Goal: Transaction & Acquisition: Purchase product/service

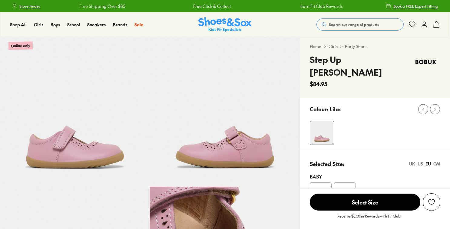
select select "*"
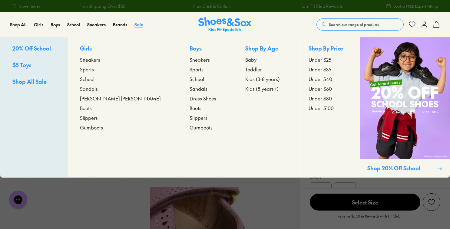
click at [137, 23] on span "Sale" at bounding box center [138, 24] width 9 height 6
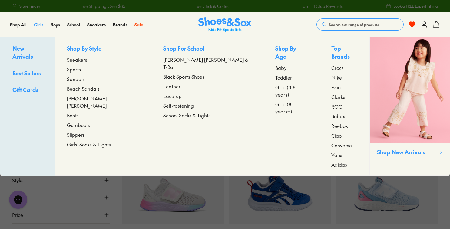
click at [38, 24] on span "Girls" at bounding box center [38, 24] width 9 height 6
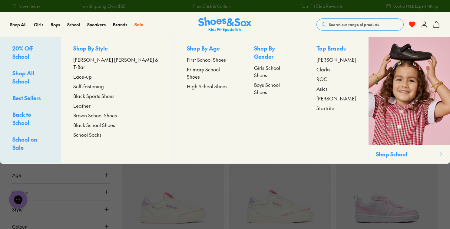
click at [254, 64] on span "Girls School Shoes" at bounding box center [273, 71] width 38 height 15
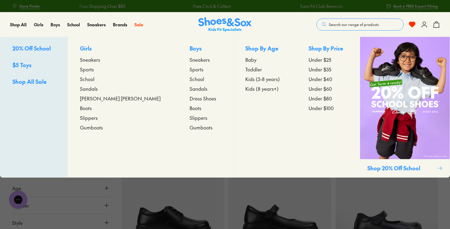
click at [245, 68] on span "Toddler" at bounding box center [253, 69] width 17 height 7
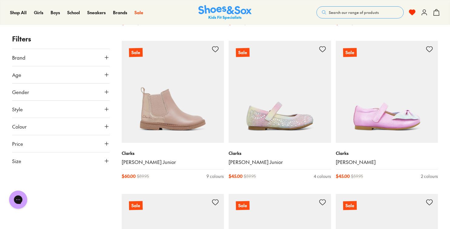
scroll to position [1162, 0]
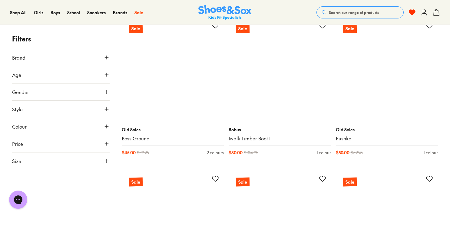
scroll to position [2723, 0]
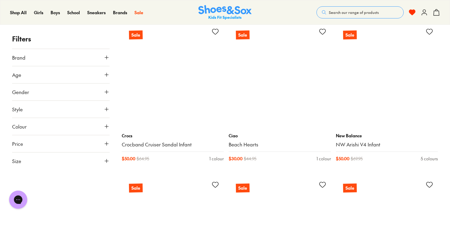
scroll to position [4708, 0]
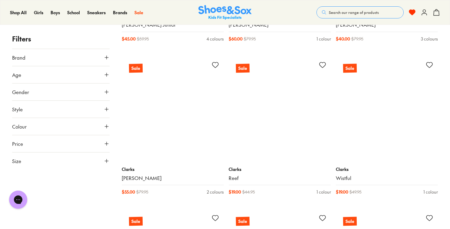
scroll to position [7758, 0]
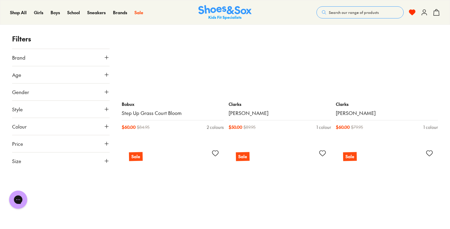
scroll to position [9259, 0]
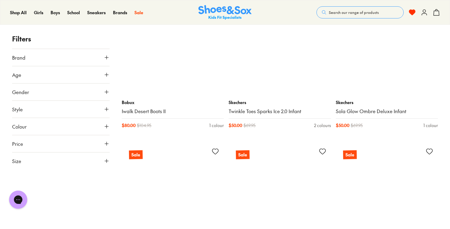
scroll to position [10723, 0]
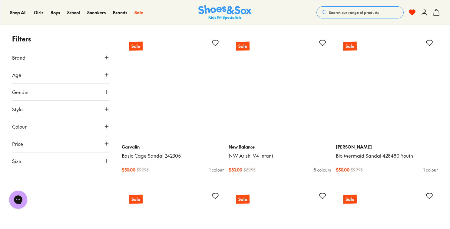
scroll to position [12866, 0]
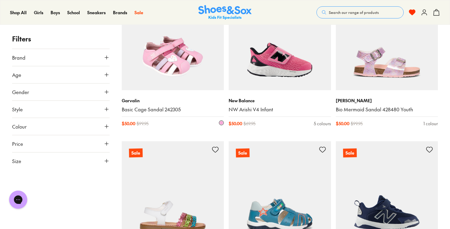
click at [156, 74] on img at bounding box center [173, 39] width 102 height 102
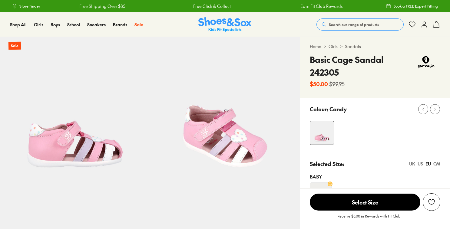
select select "*"
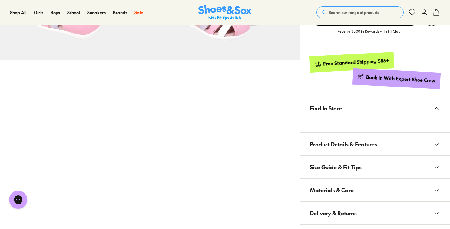
scroll to position [278, 0]
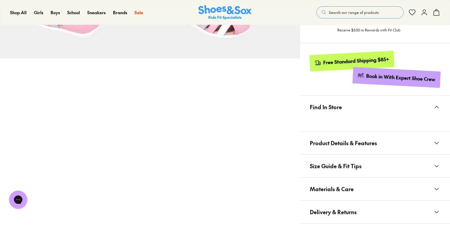
click at [437, 185] on icon at bounding box center [436, 188] width 7 height 7
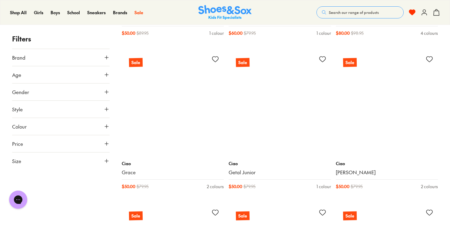
scroll to position [2419, 0]
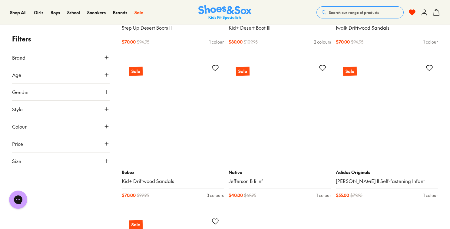
scroll to position [6377, 0]
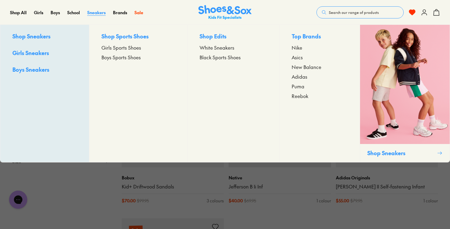
click at [91, 12] on span "Sneakers" at bounding box center [96, 12] width 18 height 6
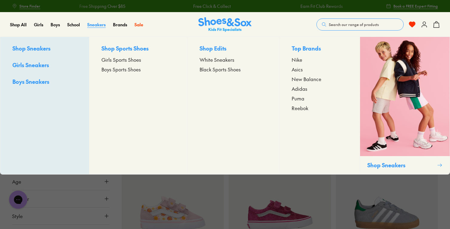
click at [91, 22] on span "Sneakers" at bounding box center [96, 24] width 18 height 6
click at [92, 23] on span "Sneakers" at bounding box center [96, 24] width 18 height 6
click at [43, 67] on span "Girls Sneakers" at bounding box center [30, 65] width 37 height 8
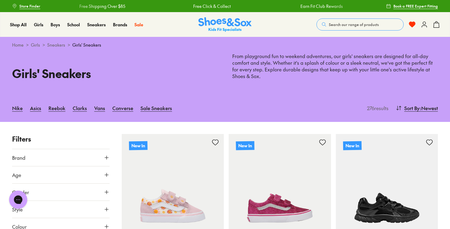
click at [106, 175] on use at bounding box center [107, 175] width 4 height 4
click at [14, 189] on div "Chat with us" at bounding box center [18, 200] width 24 height 22
click at [14, 190] on div "Chat with us" at bounding box center [18, 200] width 24 height 22
click at [13, 180] on button "Age" at bounding box center [60, 174] width 97 height 17
click at [104, 172] on icon at bounding box center [106, 175] width 6 height 6
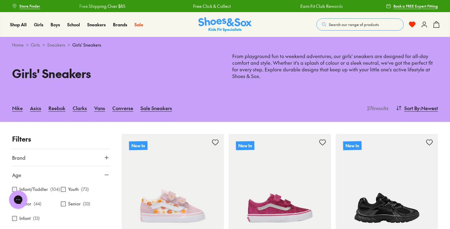
click at [49, 197] on div "Infant/Toddler ( 104 ) Youth ( 73 ) Junior ( 44 ) Senior ( 33 ) Infant ( 13 ) P…" at bounding box center [60, 214] width 97 height 63
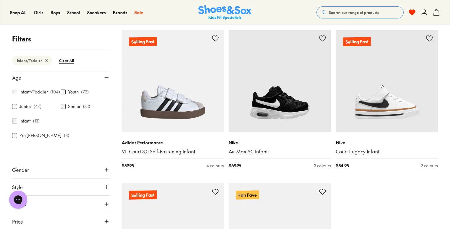
scroll to position [1483, 0]
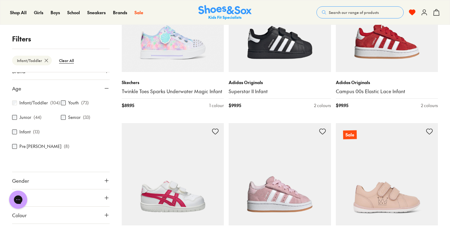
scroll to position [8, 0]
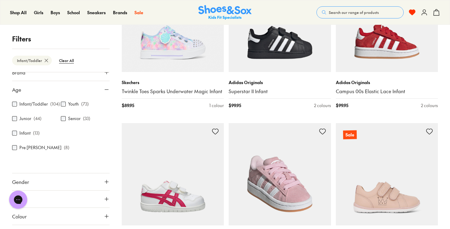
drag, startPoint x: 440, startPoint y: 213, endPoint x: 286, endPoint y: 135, distance: 172.9
click at [286, 135] on img at bounding box center [279, 174] width 102 height 102
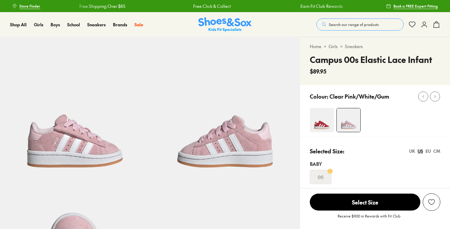
select select "*"
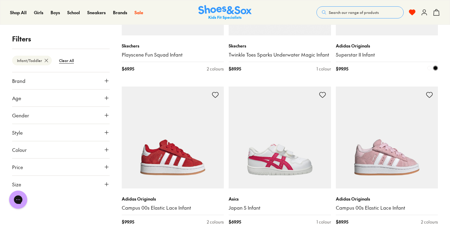
click at [389, 50] on div "Adidas Originals Superstar II Infant $ 99.95 2 colours" at bounding box center [387, 57] width 102 height 44
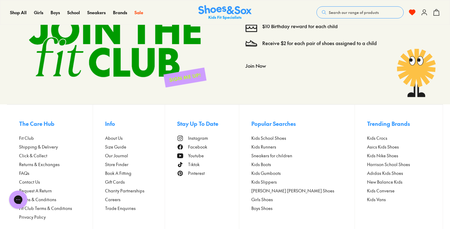
scroll to position [4143, 0]
